Goal: Task Accomplishment & Management: Use online tool/utility

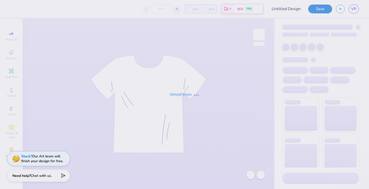
type input "bad committee design"
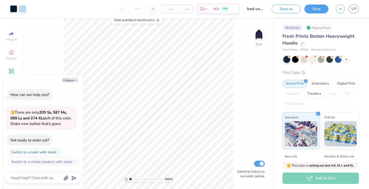
type textarea "x"
click at [357, 5] on link "VP" at bounding box center [354, 9] width 10 height 9
click at [263, 35] on img at bounding box center [259, 34] width 20 height 20
click at [71, 80] on button "Collapse" at bounding box center [70, 79] width 17 height 5
type textarea "x"
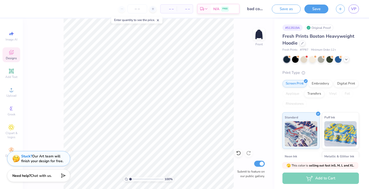
click at [11, 55] on div "Designs" at bounding box center [12, 54] width 18 height 15
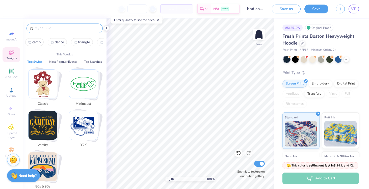
click at [59, 31] on input "text" at bounding box center [67, 28] width 65 height 5
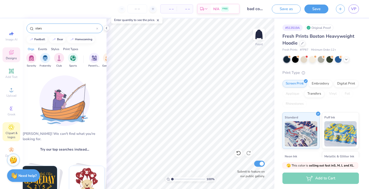
type input "stars"
click at [8, 133] on span "Clipart & logos" at bounding box center [12, 135] width 18 height 8
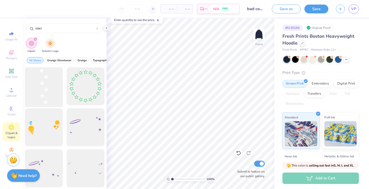
type input "stars"
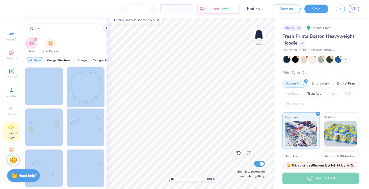
click at [196, 113] on div "– – Per Item – – Total Est. Delivery N/A FREE Design Title bad committee design…" at bounding box center [184, 94] width 369 height 189
click at [60, 89] on div at bounding box center [44, 86] width 42 height 42
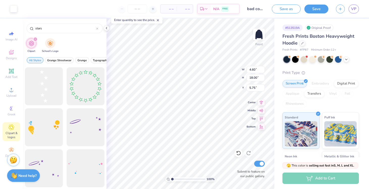
type input "14.50"
type input "12.47"
type input "8.43"
type input "8.52"
type input "15.59"
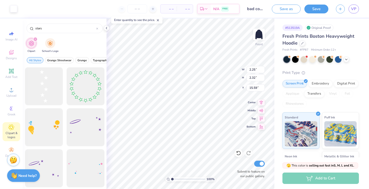
type input "5.96"
type input "6.14"
type input "14.75"
type input "18.57"
type input "0.90"
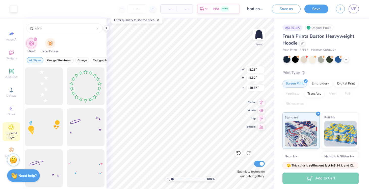
type input "0.93"
type input "18.30"
type input "15.59"
type input "2.25"
type input "2.32"
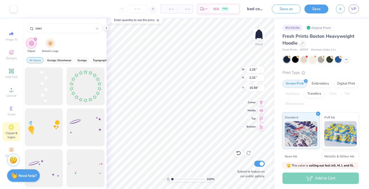
type input "16.52"
type input "19.73"
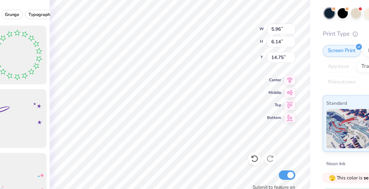
type input "16.52"
type input "2.25"
type input "2.32"
type input "13.27"
type input "16.52"
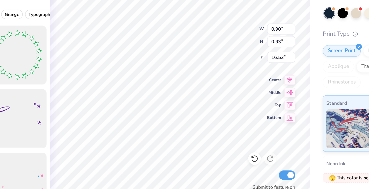
type input "2.25"
type input "2.32"
type input "18.90"
type input "1.21"
type input "1.25"
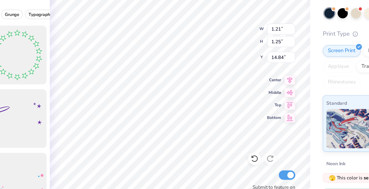
type input "15.90"
type input "13.59"
type input "18.90"
type input "1.26"
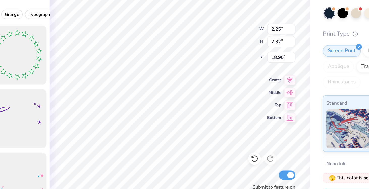
type input "1.30"
type input "21.36"
type input "2.25"
type input "2.32"
type input "19.04"
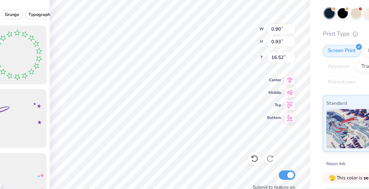
type input "17.68"
type input "13.59"
type input "14.75"
type input "14.20"
type input "0.59"
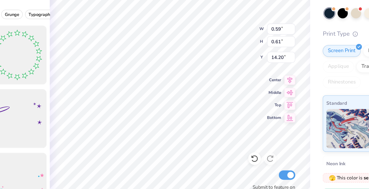
type input "0.61"
type input "15.31"
type input "0.17"
type input "15.45"
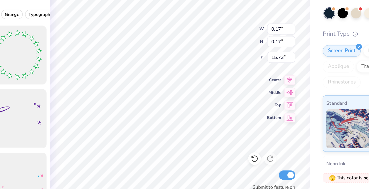
type input "0.91"
type input "0.94"
type input "15.48"
type input "16.05"
type input "15.74"
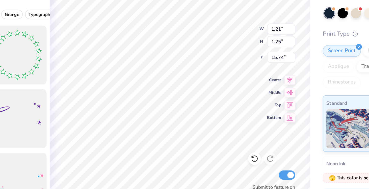
type input "1.43"
type input "1.47"
type input "15.48"
type input "16.21"
type input "1.46"
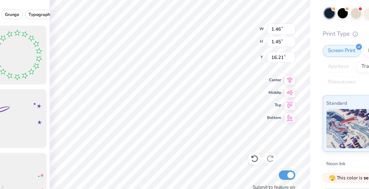
type input "1.45"
type input "16.16"
type input "15.58"
type input "17.62"
type input "2.25"
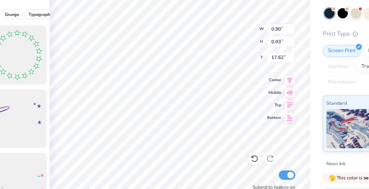
type input "2.32"
type input "16.23"
type input "1.26"
type input "1.30"
type input "19.96"
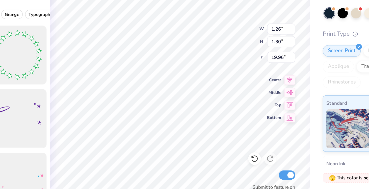
type input "0.90"
type input "0.93"
type input "21.25"
